Goal: Find specific page/section: Find specific page/section

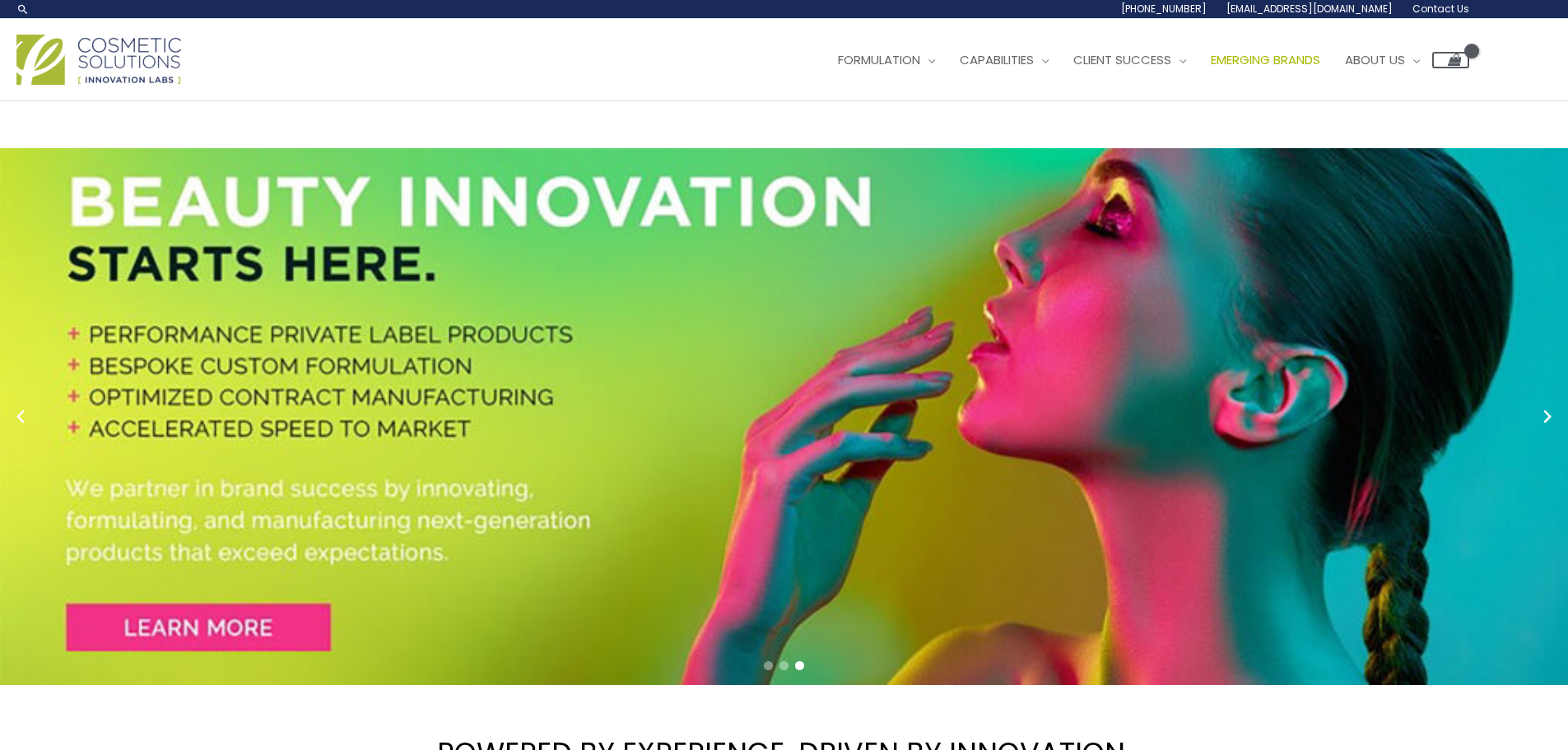
click at [1282, 61] on span "Emerging Brands" at bounding box center [1265, 59] width 109 height 17
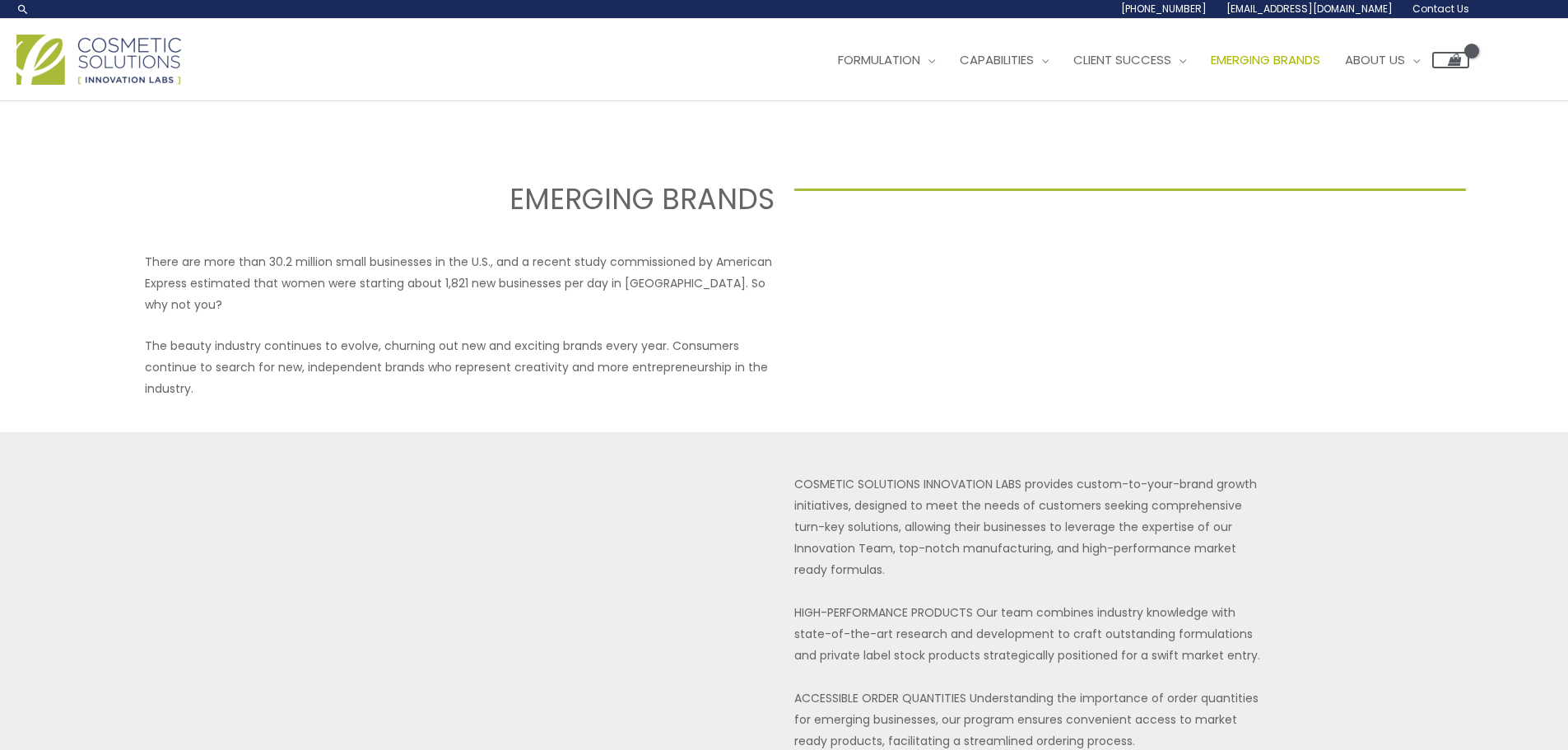
select select
click at [108, 50] on img at bounding box center [99, 59] width 165 height 51
